Goal: Transaction & Acquisition: Purchase product/service

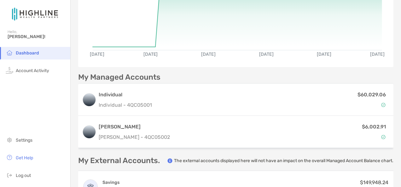
scroll to position [95, 0]
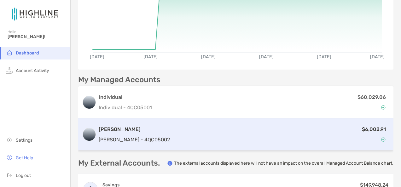
click at [193, 134] on div "$6,002.91" at bounding box center [281, 135] width 217 height 18
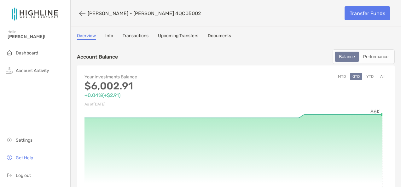
click at [111, 36] on link "Info" at bounding box center [109, 36] width 8 height 7
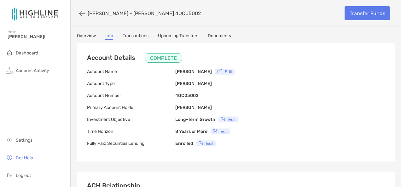
click at [134, 36] on link "Transactions" at bounding box center [136, 36] width 26 height 7
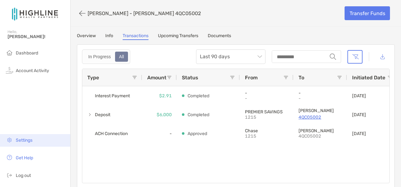
click at [24, 139] on span "Settings" at bounding box center [24, 140] width 17 height 5
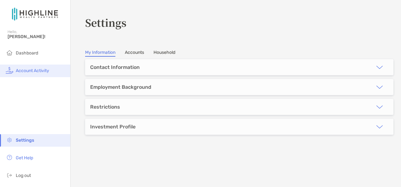
click at [45, 66] on li "Account Activity" at bounding box center [35, 71] width 70 height 13
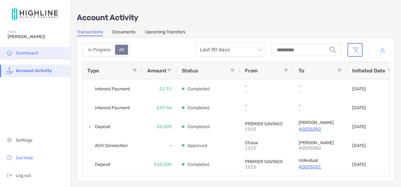
click at [43, 49] on li "Dashboard" at bounding box center [35, 53] width 70 height 13
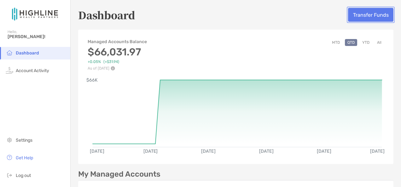
click at [358, 13] on button "Transfer Funds" at bounding box center [370, 15] width 45 height 14
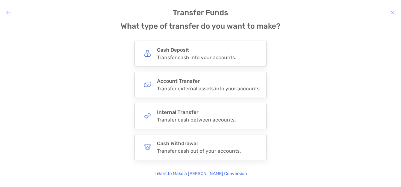
scroll to position [21, 0]
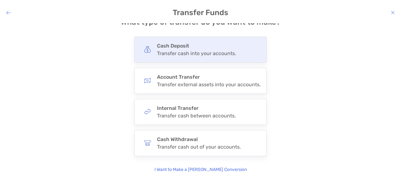
click at [206, 56] on div "Transfer cash into your accounts." at bounding box center [196, 53] width 79 height 6
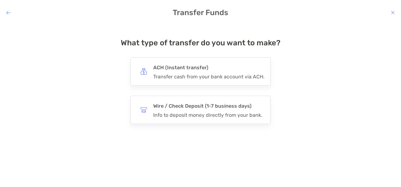
scroll to position [0, 0]
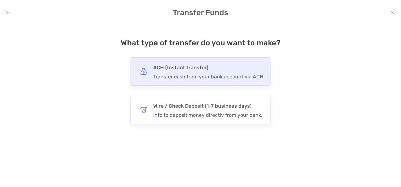
click at [213, 75] on div "Transfer cash from your bank account via ACH." at bounding box center [208, 77] width 111 height 6
click at [0, 0] on input "***" at bounding box center [0, 0] width 0 height 0
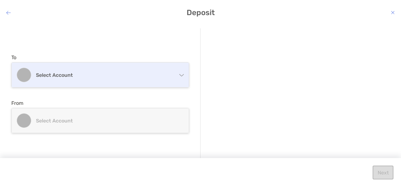
click at [126, 71] on div "Select account" at bounding box center [100, 75] width 177 height 25
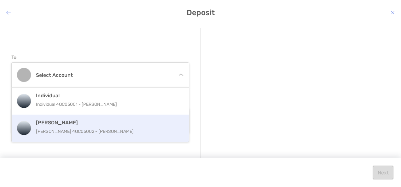
click at [138, 127] on div "[PERSON_NAME] [PERSON_NAME] 4QC05002 - [PERSON_NAME]" at bounding box center [107, 128] width 142 height 17
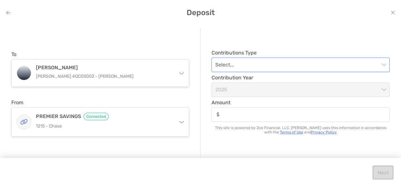
click at [229, 63] on input "modal" at bounding box center [297, 65] width 164 height 14
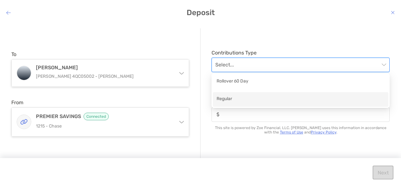
click at [248, 97] on div "Regular" at bounding box center [301, 100] width 168 height 8
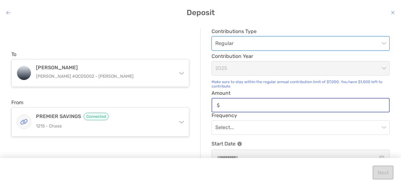
click at [237, 103] on input "Amount" at bounding box center [305, 105] width 167 height 5
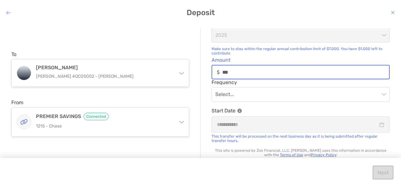
scroll to position [35, 0]
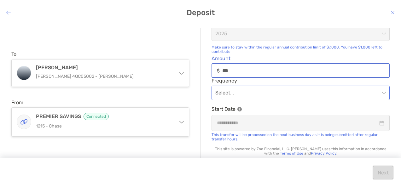
type input "***"
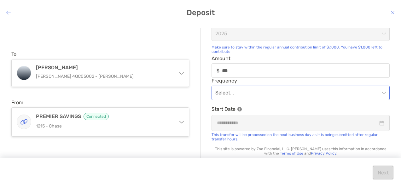
click at [252, 90] on input "modal" at bounding box center [297, 93] width 164 height 14
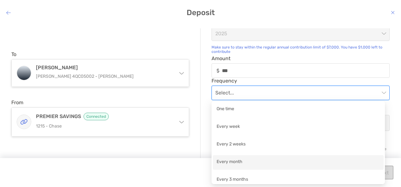
click at [278, 161] on div "Every month" at bounding box center [298, 163] width 163 height 8
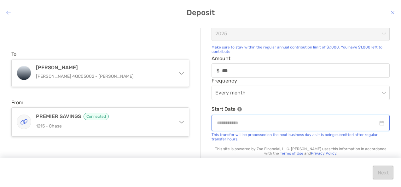
click at [262, 124] on input "modal" at bounding box center [297, 123] width 161 height 8
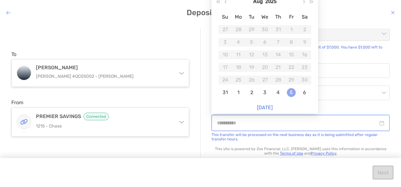
type input "**********"
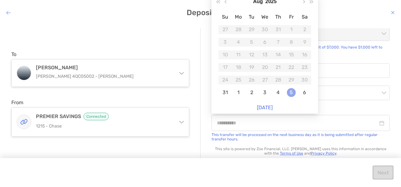
click at [289, 92] on div "5" at bounding box center [291, 92] width 9 height 9
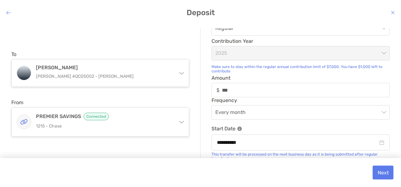
scroll to position [0, 0]
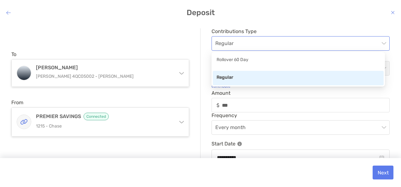
click at [296, 40] on span "Regular" at bounding box center [300, 44] width 171 height 14
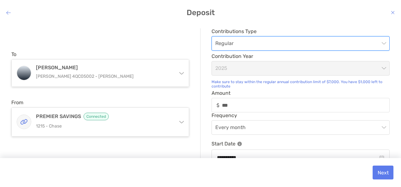
click at [296, 40] on span "Regular" at bounding box center [300, 44] width 171 height 14
click at [380, 174] on button "Next" at bounding box center [383, 173] width 21 height 14
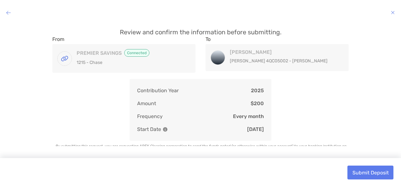
click at [141, 53] on span "Connected" at bounding box center [136, 53] width 25 height 8
click at [362, 168] on button "Submit Deposit" at bounding box center [371, 173] width 46 height 14
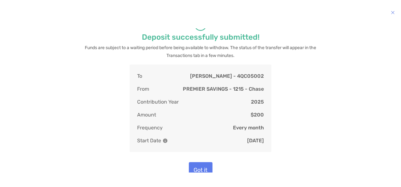
scroll to position [16, 0]
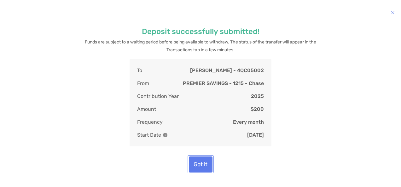
click at [203, 164] on button "Got it" at bounding box center [201, 165] width 24 height 16
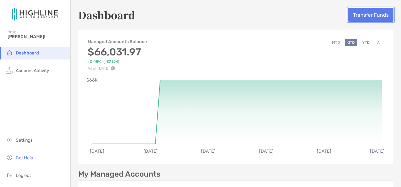
click at [362, 13] on button "Transfer Funds" at bounding box center [370, 15] width 45 height 14
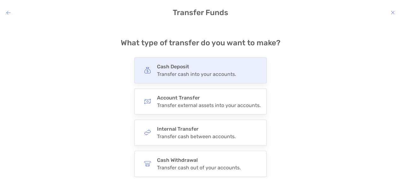
click at [204, 69] on h4 "Cash Deposit" at bounding box center [196, 67] width 79 height 6
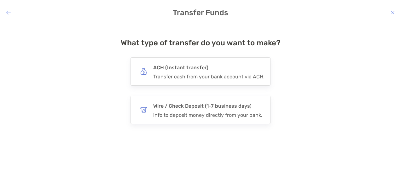
click at [204, 69] on h4 "ACH (Instant transfer)" at bounding box center [208, 67] width 111 height 9
click at [0, 0] on input "***" at bounding box center [0, 0] width 0 height 0
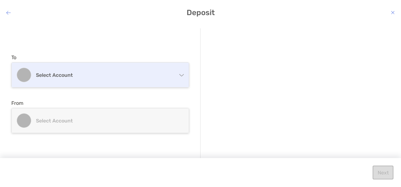
click at [138, 74] on h4 "Select account" at bounding box center [104, 75] width 136 height 6
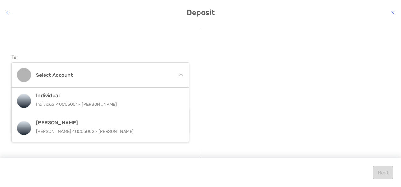
click at [9, 15] on icon "modal" at bounding box center [8, 12] width 4 height 5
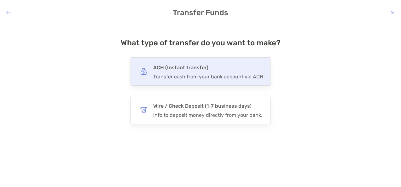
click at [218, 73] on div "ACH (Instant transfer) Transfer cash from your bank account via ACH." at bounding box center [208, 71] width 111 height 16
click at [0, 0] on input "***" at bounding box center [0, 0] width 0 height 0
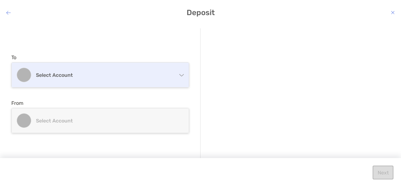
click at [85, 67] on div "Select account" at bounding box center [100, 75] width 177 height 25
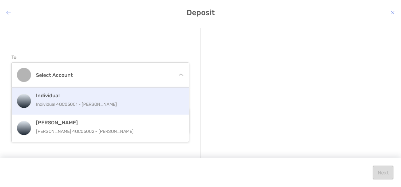
click at [77, 101] on p "Individual 4QC05001 - [PERSON_NAME]" at bounding box center [107, 105] width 142 height 8
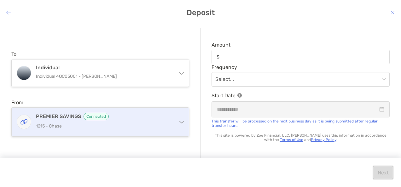
click at [151, 126] on p "1215 - Chase" at bounding box center [104, 126] width 136 height 8
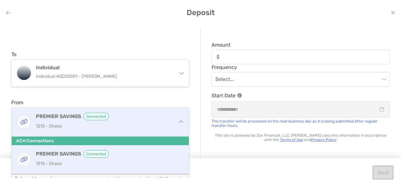
click at [151, 126] on p "1215 - Chase" at bounding box center [104, 126] width 136 height 8
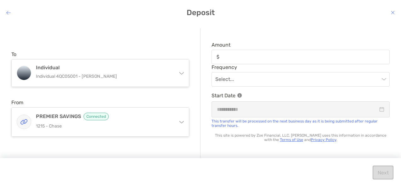
click at [269, 47] on span "Amount" at bounding box center [301, 45] width 178 height 6
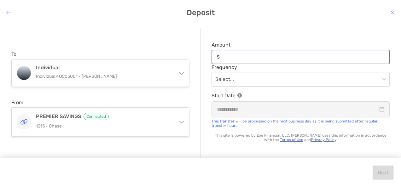
click at [269, 54] on input "Amount" at bounding box center [305, 56] width 167 height 5
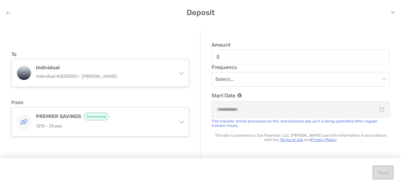
click at [267, 60] on div "modal" at bounding box center [301, 57] width 178 height 15
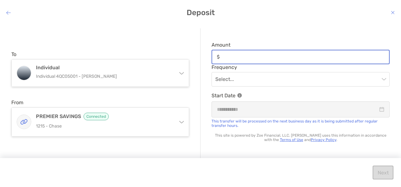
click at [267, 60] on input "Amount" at bounding box center [305, 56] width 167 height 5
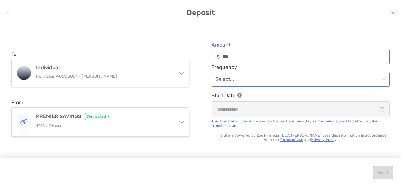
type input "***"
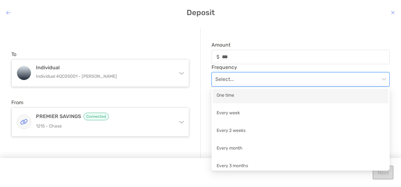
click at [309, 82] on input "modal" at bounding box center [297, 80] width 164 height 14
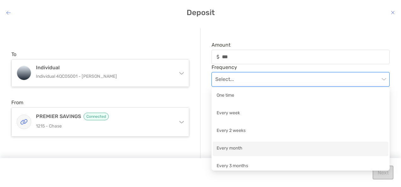
click at [298, 151] on div "Every month" at bounding box center [301, 149] width 168 height 8
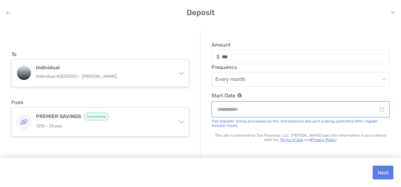
click at [278, 110] on input "modal" at bounding box center [297, 110] width 161 height 8
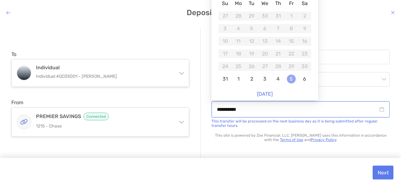
type input "**********"
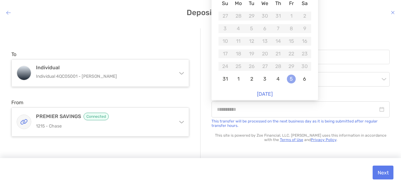
click at [289, 79] on div "5" at bounding box center [291, 79] width 9 height 9
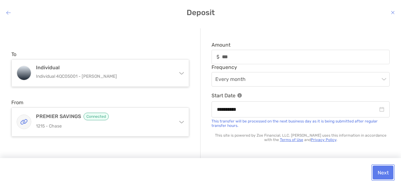
click at [381, 173] on button "Next" at bounding box center [383, 173] width 21 height 14
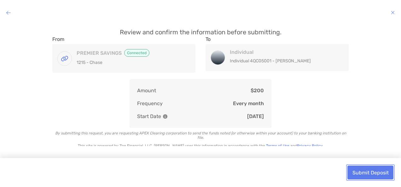
click at [381, 173] on button "Submit Deposit" at bounding box center [371, 173] width 46 height 14
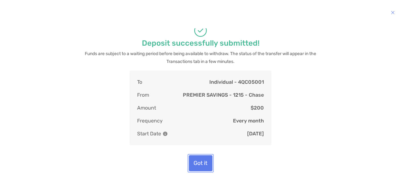
scroll to position [7, 0]
click at [198, 161] on button "Got it" at bounding box center [201, 164] width 24 height 16
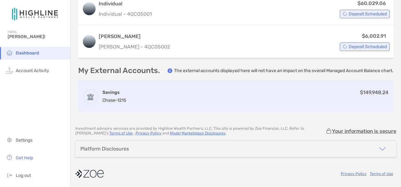
scroll to position [195, 0]
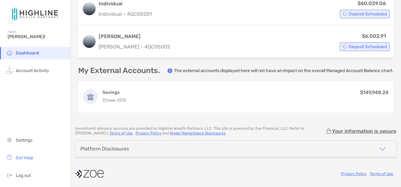
click at [21, 16] on img at bounding box center [35, 14] width 55 height 23
click at [12, 37] on span "[PERSON_NAME]!" at bounding box center [37, 36] width 59 height 5
click at [30, 139] on span "Settings" at bounding box center [24, 140] width 17 height 5
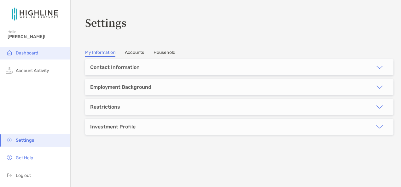
click at [37, 58] on li "Dashboard" at bounding box center [35, 53] width 70 height 13
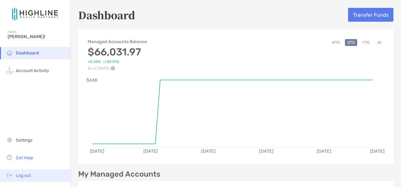
click at [25, 173] on span "Log out" at bounding box center [23, 175] width 15 height 5
